Goal: Transaction & Acquisition: Purchase product/service

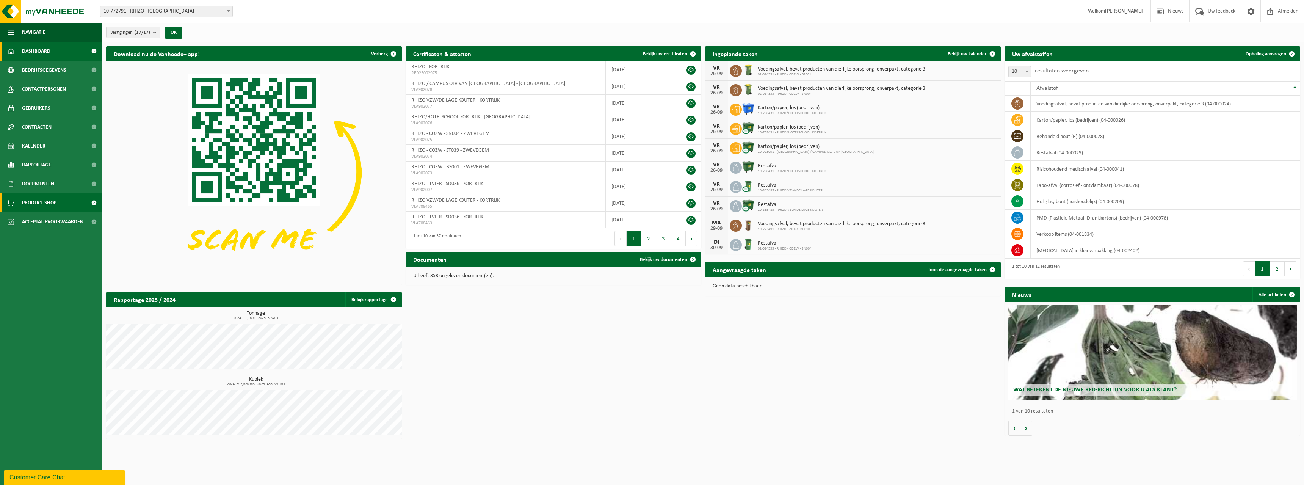
click at [47, 199] on span "Product Shop" at bounding box center [39, 202] width 34 height 19
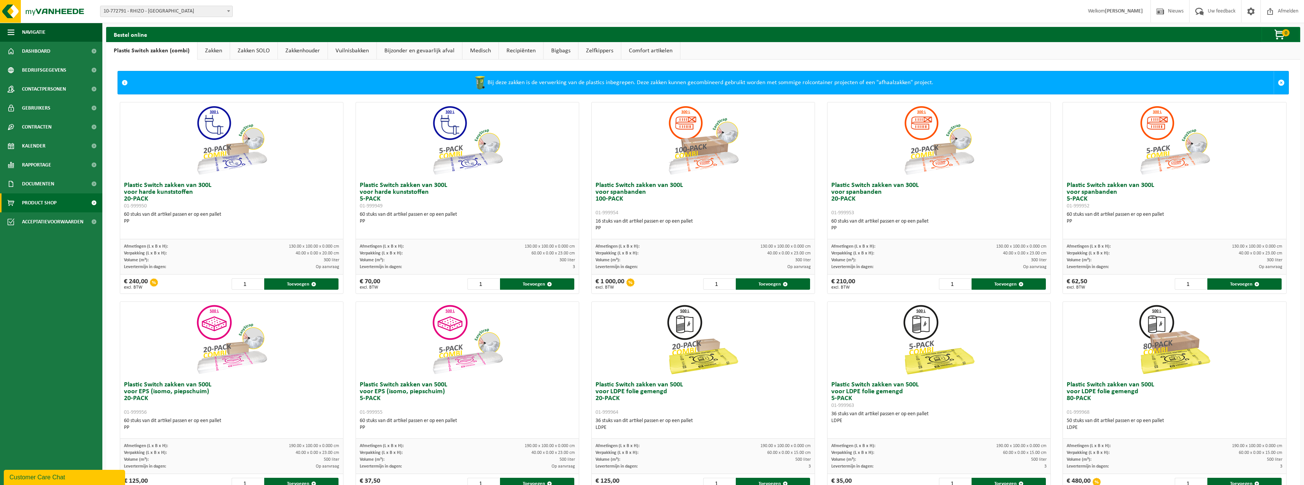
click at [523, 50] on link "Recipiënten" at bounding box center [521, 50] width 44 height 17
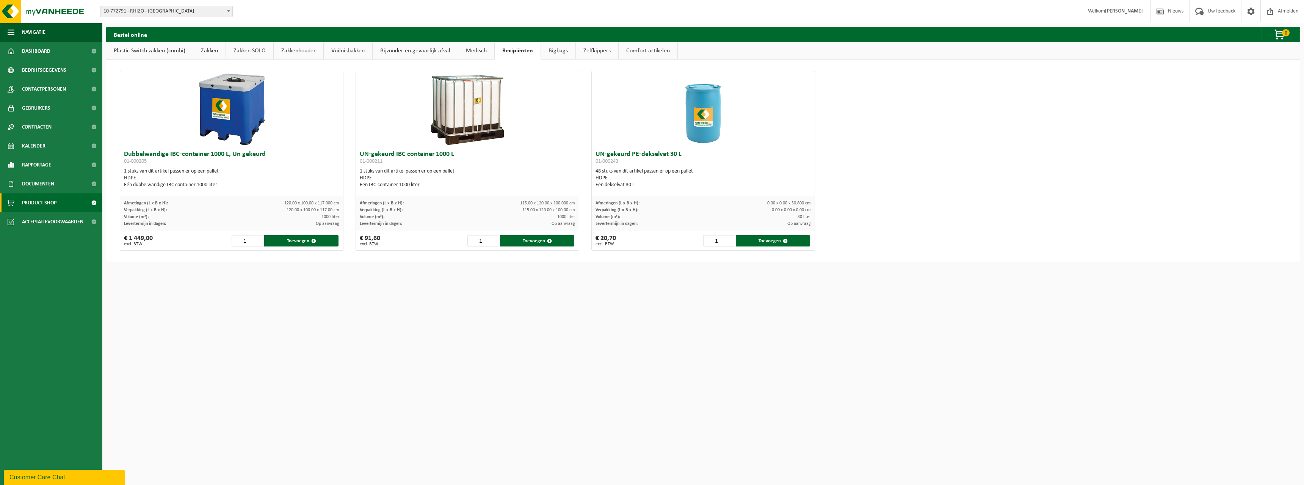
click at [349, 48] on link "Vuilnisbakken" at bounding box center [348, 50] width 49 height 17
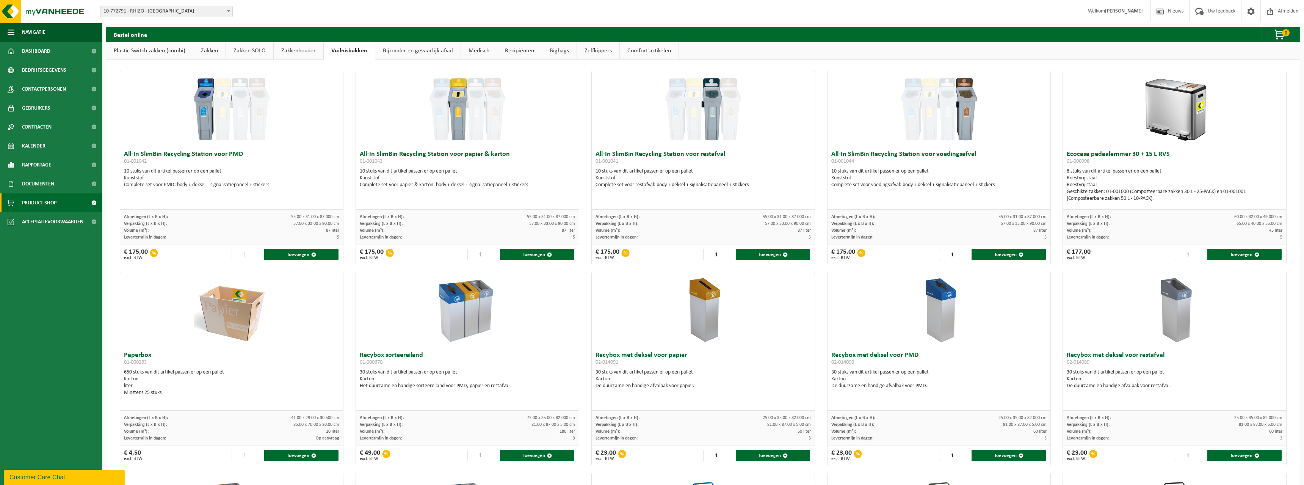
click at [590, 51] on link "Zelfkippers" at bounding box center [598, 50] width 42 height 17
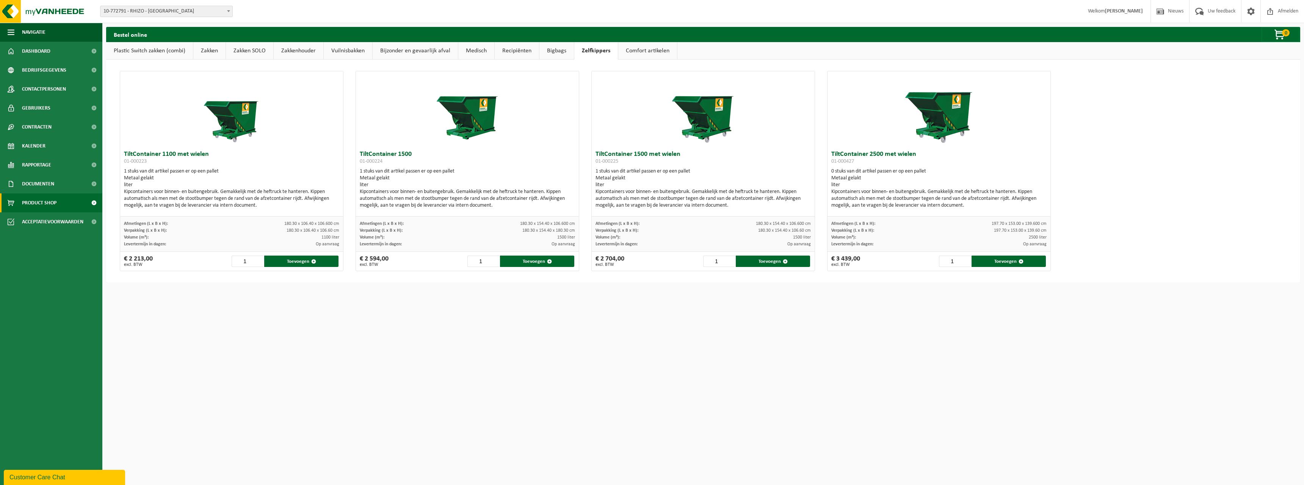
click at [428, 50] on link "Bijzonder en gevaarlijk afval" at bounding box center [415, 50] width 85 height 17
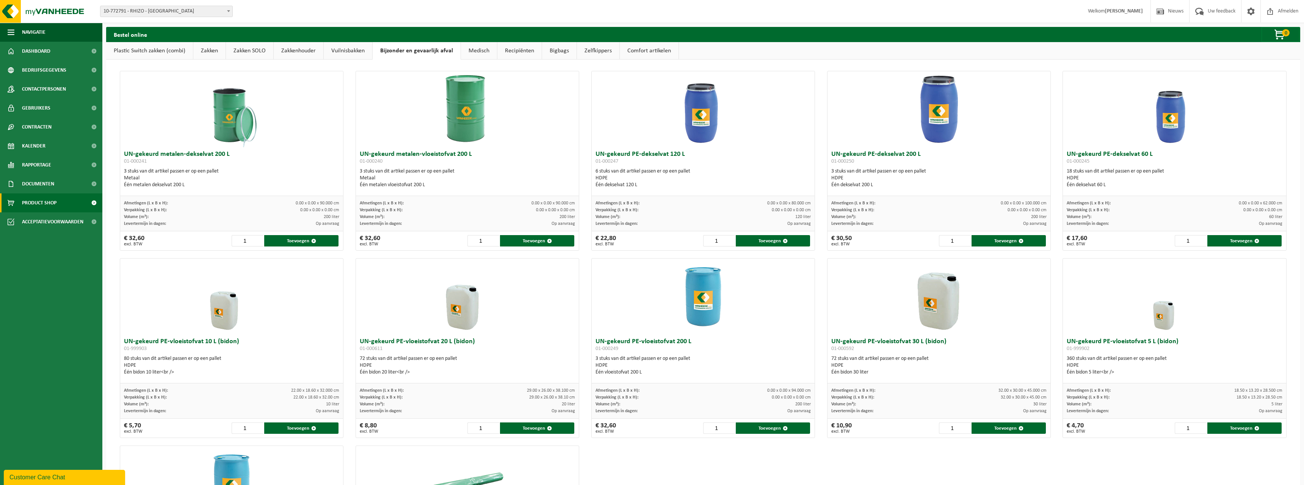
click at [346, 50] on link "Vuilnisbakken" at bounding box center [348, 50] width 49 height 17
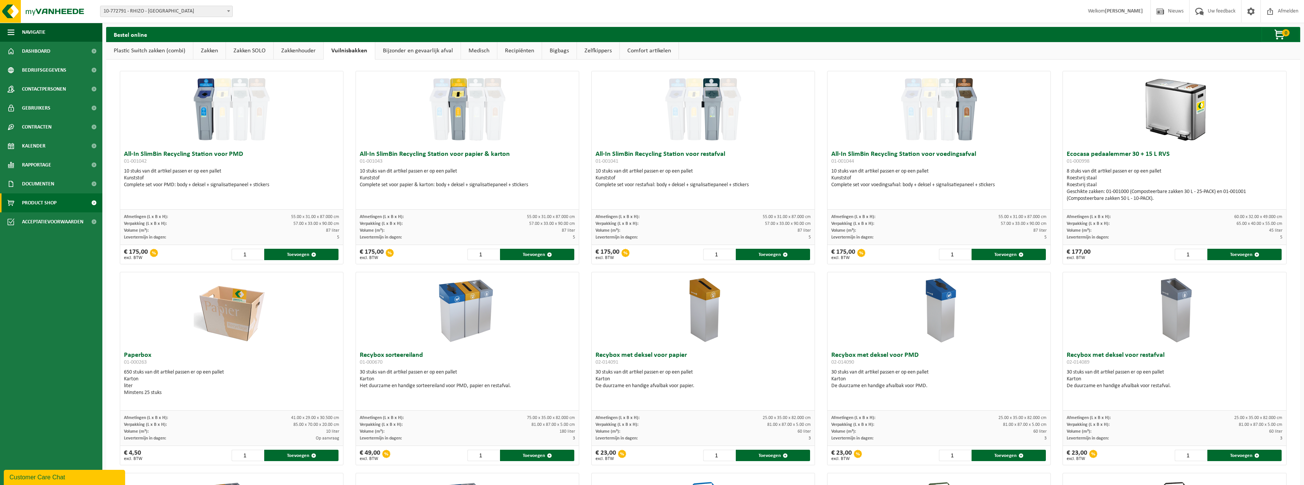
click at [484, 50] on link "Medisch" at bounding box center [479, 50] width 36 height 17
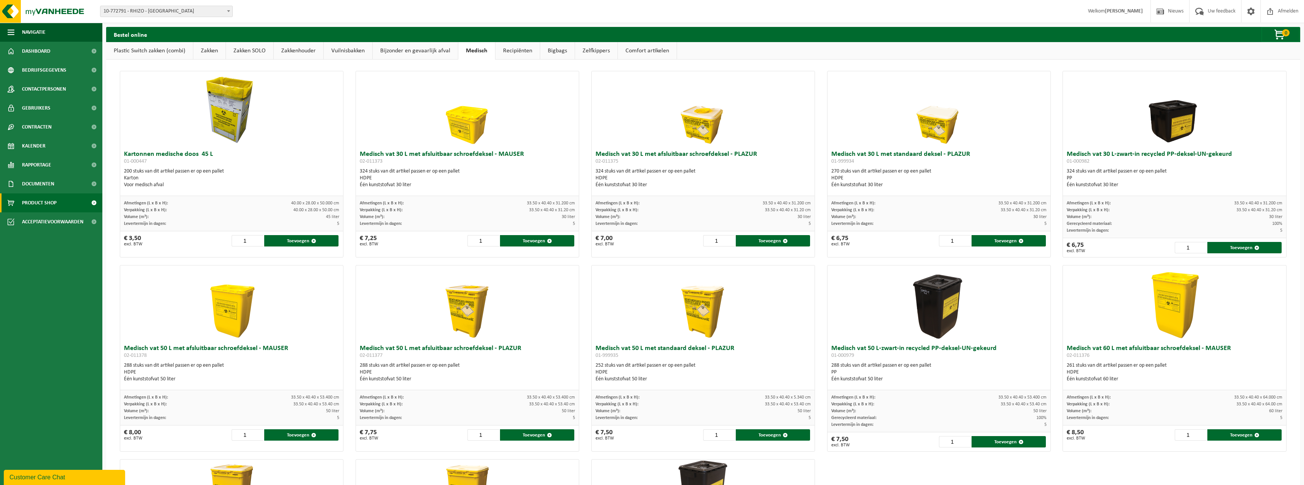
click at [505, 50] on link "Recipiënten" at bounding box center [517, 50] width 44 height 17
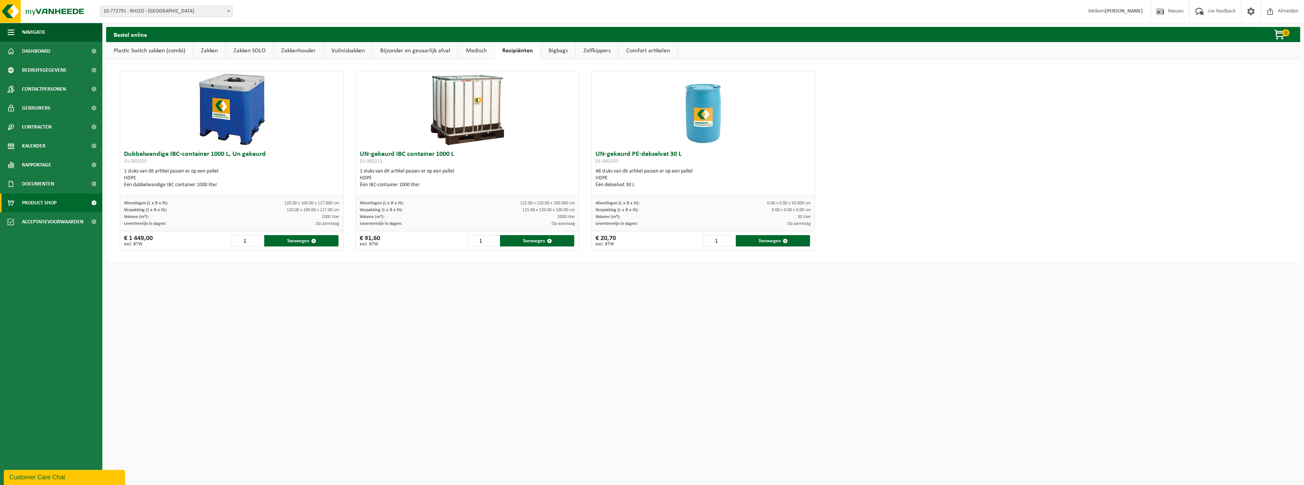
click at [307, 48] on link "Zakkenhouder" at bounding box center [299, 50] width 50 height 17
